Goal: Use online tool/utility: Utilize a website feature to perform a specific function

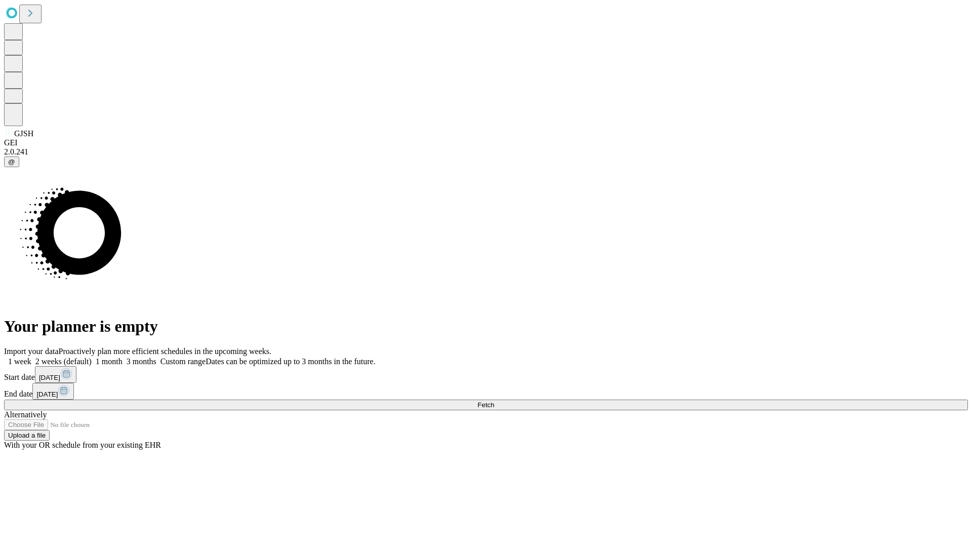
click at [494, 401] on span "Fetch" at bounding box center [485, 405] width 17 height 8
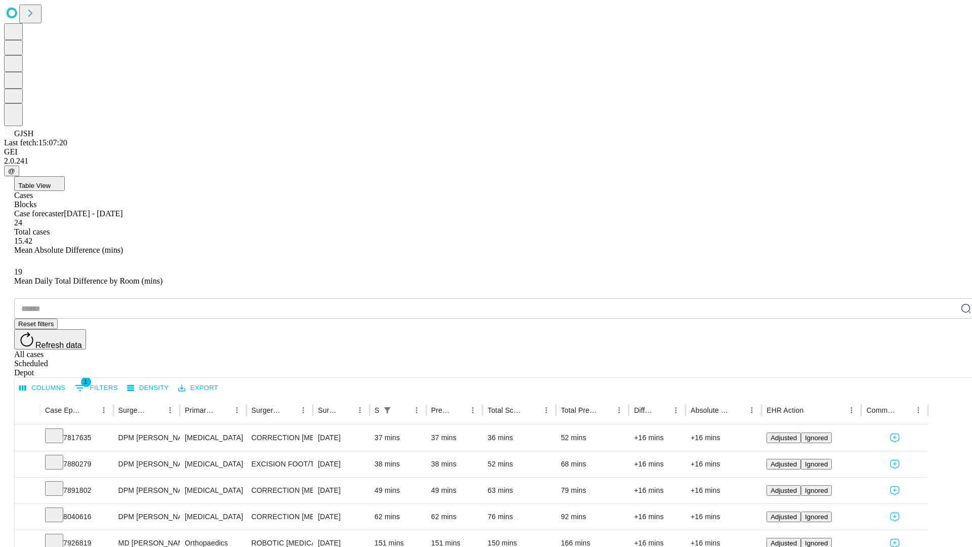
click at [51, 182] on span "Table View" at bounding box center [34, 186] width 32 height 8
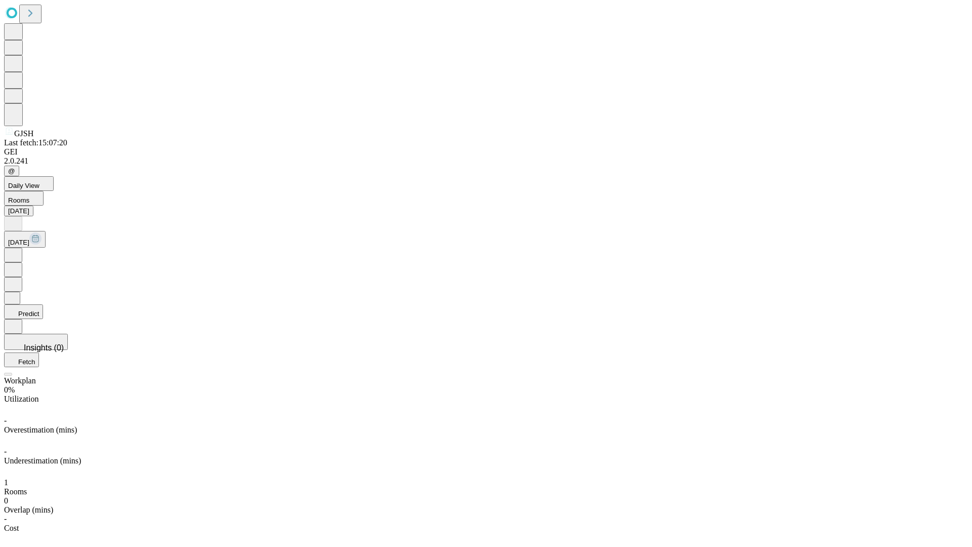
click at [43, 304] on button "Predict" at bounding box center [23, 311] width 39 height 15
